Goal: Task Accomplishment & Management: Use online tool/utility

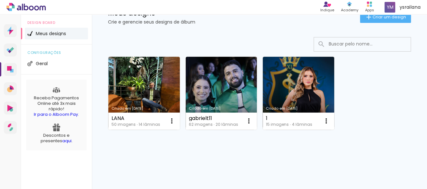
scroll to position [64, 0]
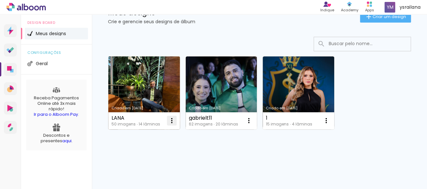
click at [169, 123] on iron-icon at bounding box center [172, 121] width 8 height 8
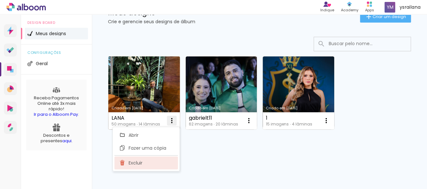
click at [148, 164] on paper-item "Excluir" at bounding box center [145, 162] width 63 height 13
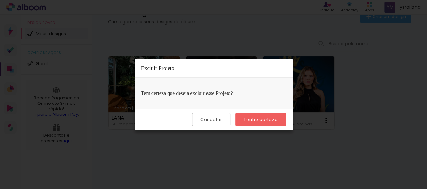
click at [224, 119] on paper-button "Cancelar" at bounding box center [211, 119] width 38 height 13
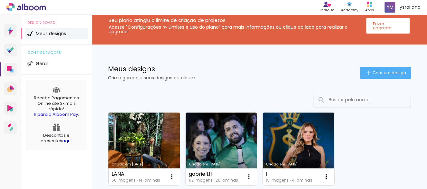
scroll to position [0, 0]
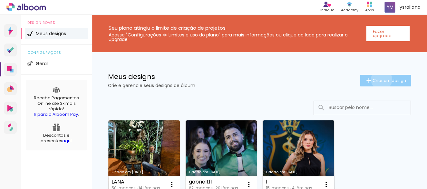
click at [373, 79] on span "Criar um design" at bounding box center [390, 80] width 34 height 4
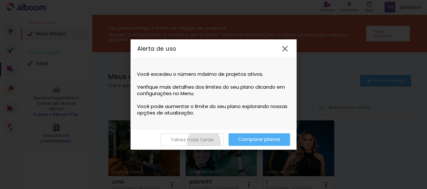
click at [204, 142] on paper-button "Talvez mais tarde" at bounding box center [191, 139] width 63 height 13
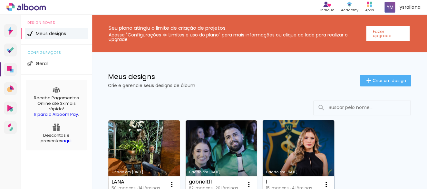
click at [286, 137] on link "Criado em [DATE]" at bounding box center [299, 156] width 72 height 73
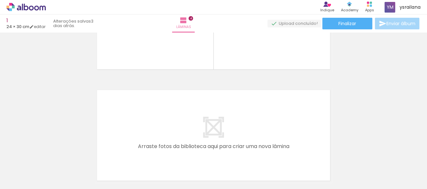
scroll to position [351, 0]
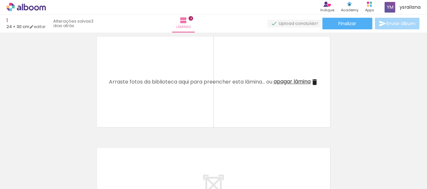
click at [224, 88] on quentale-layouter at bounding box center [213, 81] width 237 height 95
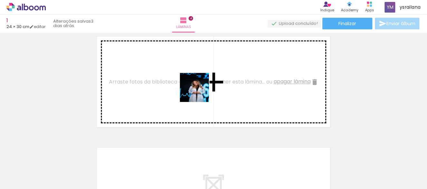
drag, startPoint x: 246, startPoint y: 166, endPoint x: 193, endPoint y: 87, distance: 95.5
click at [193, 87] on quentale-workspace at bounding box center [213, 94] width 427 height 189
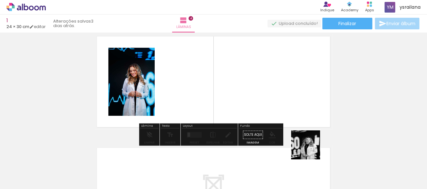
drag, startPoint x: 316, startPoint y: 167, endPoint x: 328, endPoint y: 133, distance: 36.1
click at [278, 73] on quentale-workspace at bounding box center [213, 94] width 427 height 189
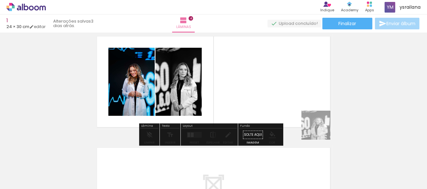
drag, startPoint x: 325, startPoint y: 173, endPoint x: 305, endPoint y: 84, distance: 91.1
click at [305, 84] on quentale-workspace at bounding box center [213, 94] width 427 height 189
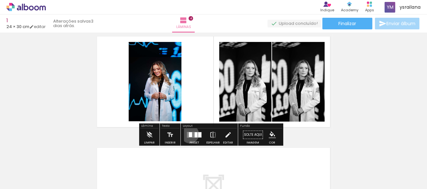
click at [189, 133] on div at bounding box center [190, 134] width 3 height 5
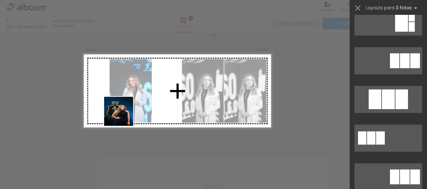
scroll to position [0, 0]
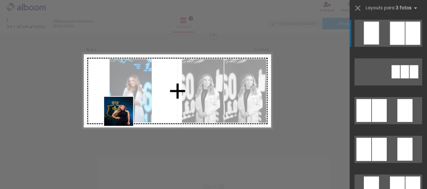
drag, startPoint x: 65, startPoint y: 168, endPoint x: 136, endPoint y: 100, distance: 97.8
click at [136, 100] on quentale-workspace at bounding box center [213, 94] width 427 height 189
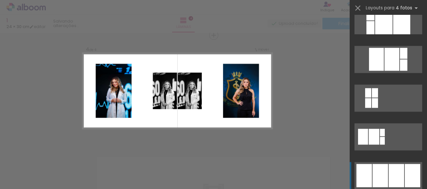
scroll to position [421, 0]
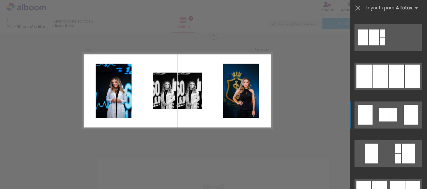
click at [397, 103] on quentale-layouter at bounding box center [388, 114] width 68 height 27
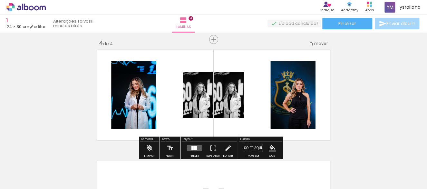
scroll to position [364, 0]
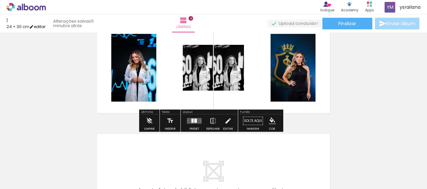
click at [45, 26] on link "editar" at bounding box center [37, 26] width 16 height 5
type input "24"
type input "60"
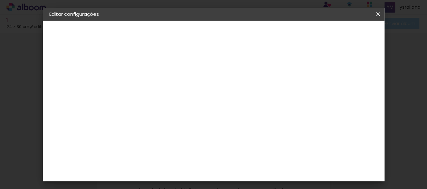
click at [0, 0] on slot "Mostrar sangria" at bounding box center [0, 0] width 0 height 0
type paper-checkbox "on"
click at [247, 33] on span "Salvar configurações" at bounding box center [231, 36] width 33 height 9
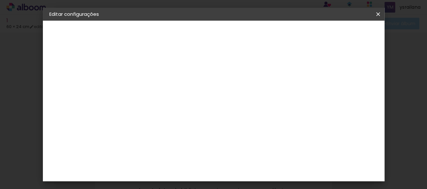
click at [247, 34] on span "Salvar configurações" at bounding box center [231, 36] width 33 height 9
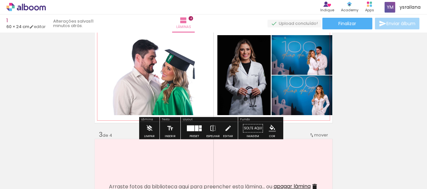
scroll to position [136, 0]
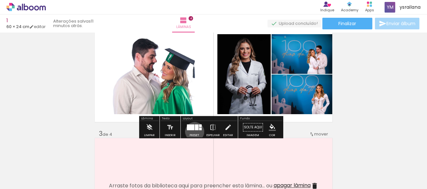
click at [193, 131] on div at bounding box center [194, 127] width 17 height 13
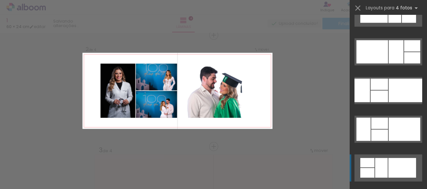
scroll to position [1716, 0]
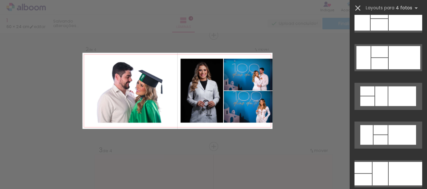
click at [360, 9] on iron-icon at bounding box center [357, 8] width 9 height 9
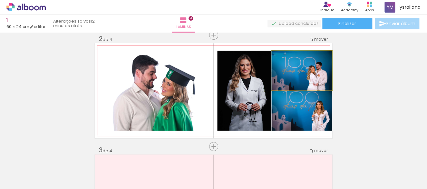
click at [313, 74] on quentale-photo at bounding box center [301, 71] width 61 height 40
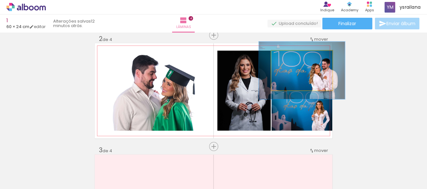
drag, startPoint x: 283, startPoint y: 57, endPoint x: 292, endPoint y: 57, distance: 9.0
click at [293, 57] on div at bounding box center [296, 57] width 6 height 6
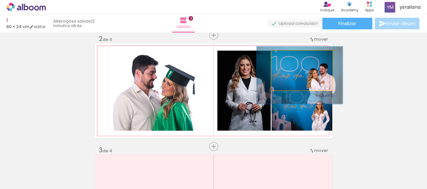
drag, startPoint x: 310, startPoint y: 81, endPoint x: 307, endPoint y: 86, distance: 5.3
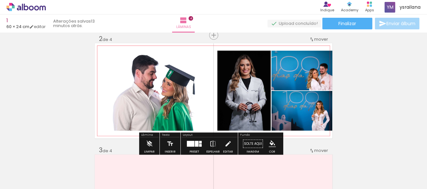
click at [276, 101] on paper-item at bounding box center [279, 100] width 12 height 5
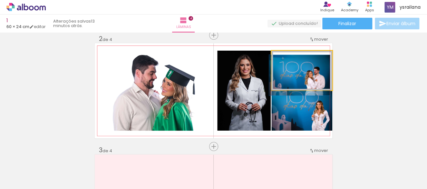
drag, startPoint x: 299, startPoint y: 58, endPoint x: 275, endPoint y: 61, distance: 24.4
type paper-slider "100"
click at [275, 61] on div at bounding box center [295, 58] width 45 height 10
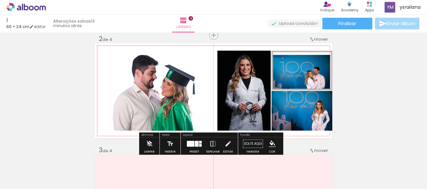
click at [275, 54] on iron-icon at bounding box center [278, 57] width 6 height 6
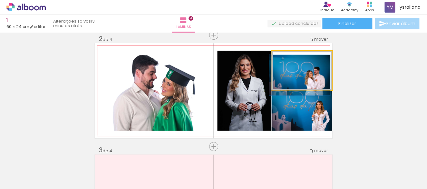
click at [276, 60] on div at bounding box center [295, 58] width 45 height 10
